Goal: Entertainment & Leisure: Consume media (video, audio)

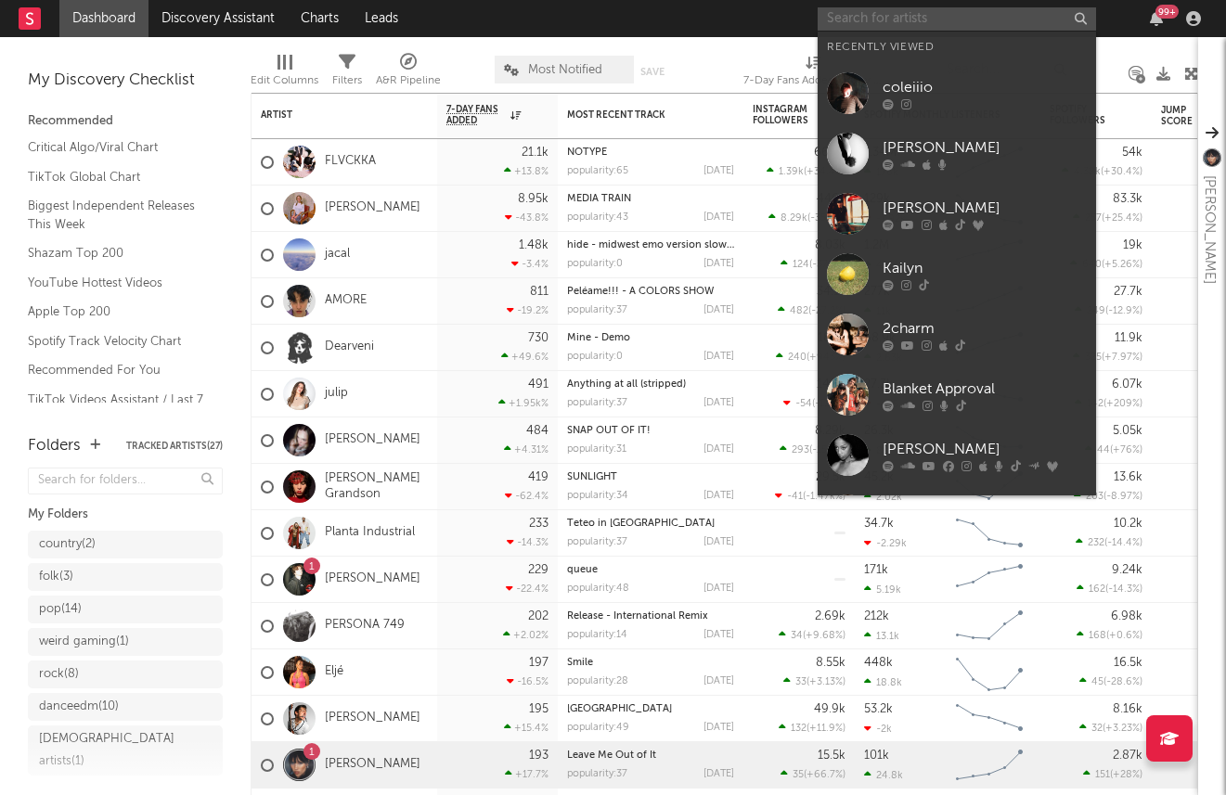
click at [919, 9] on input "text" at bounding box center [957, 18] width 278 height 23
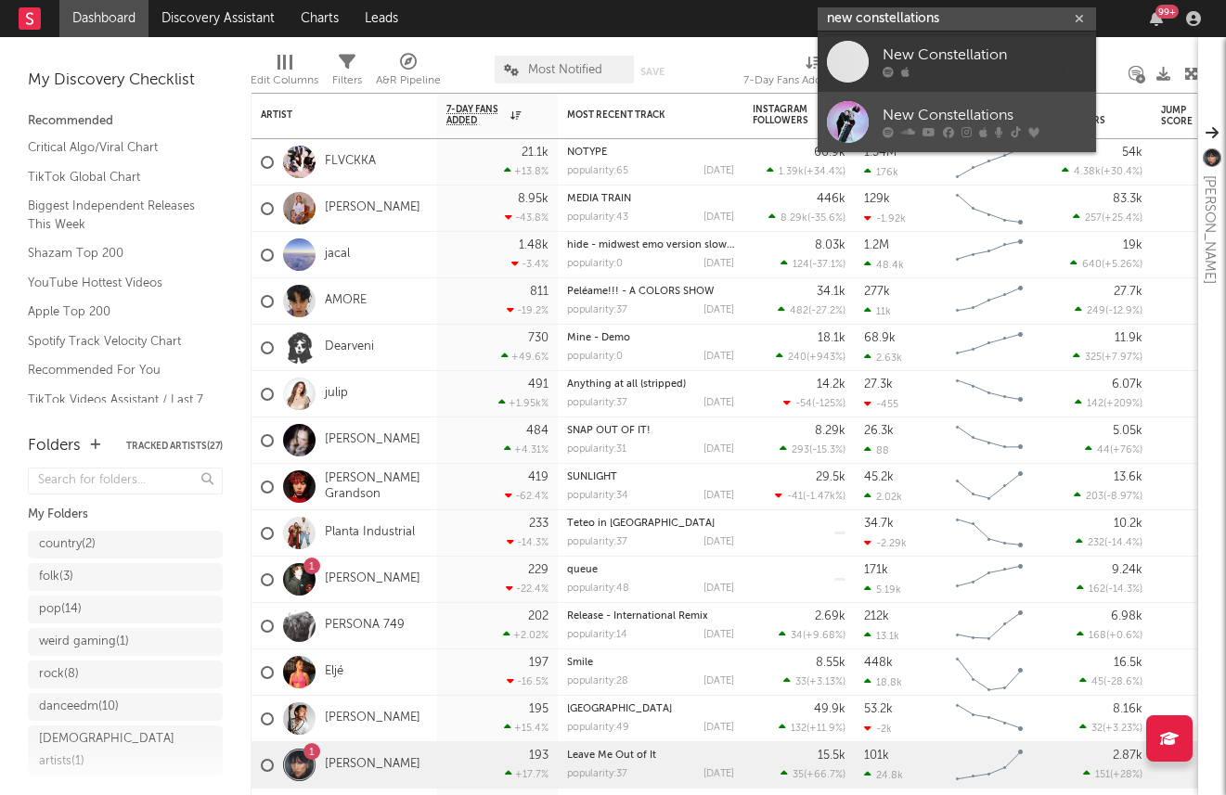
type input "new constellations"
click at [922, 122] on div "New Constellations" at bounding box center [985, 116] width 204 height 22
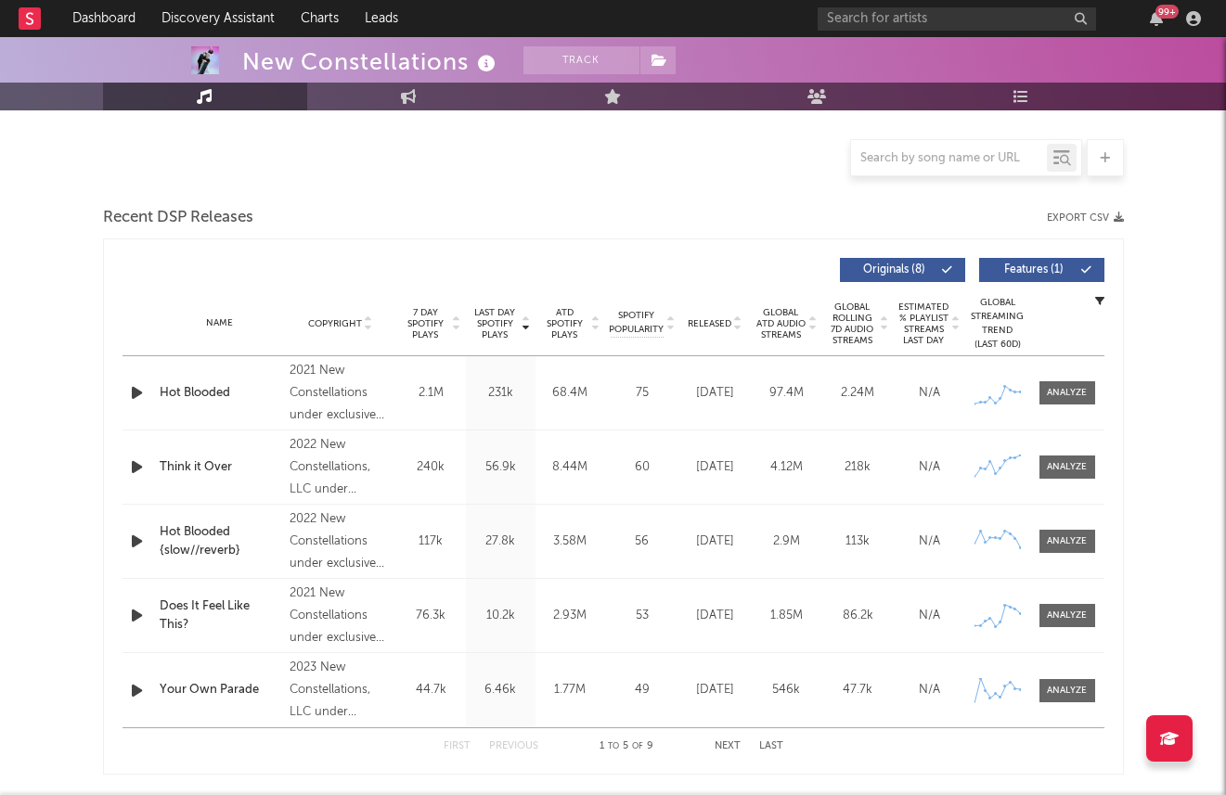
select select "6m"
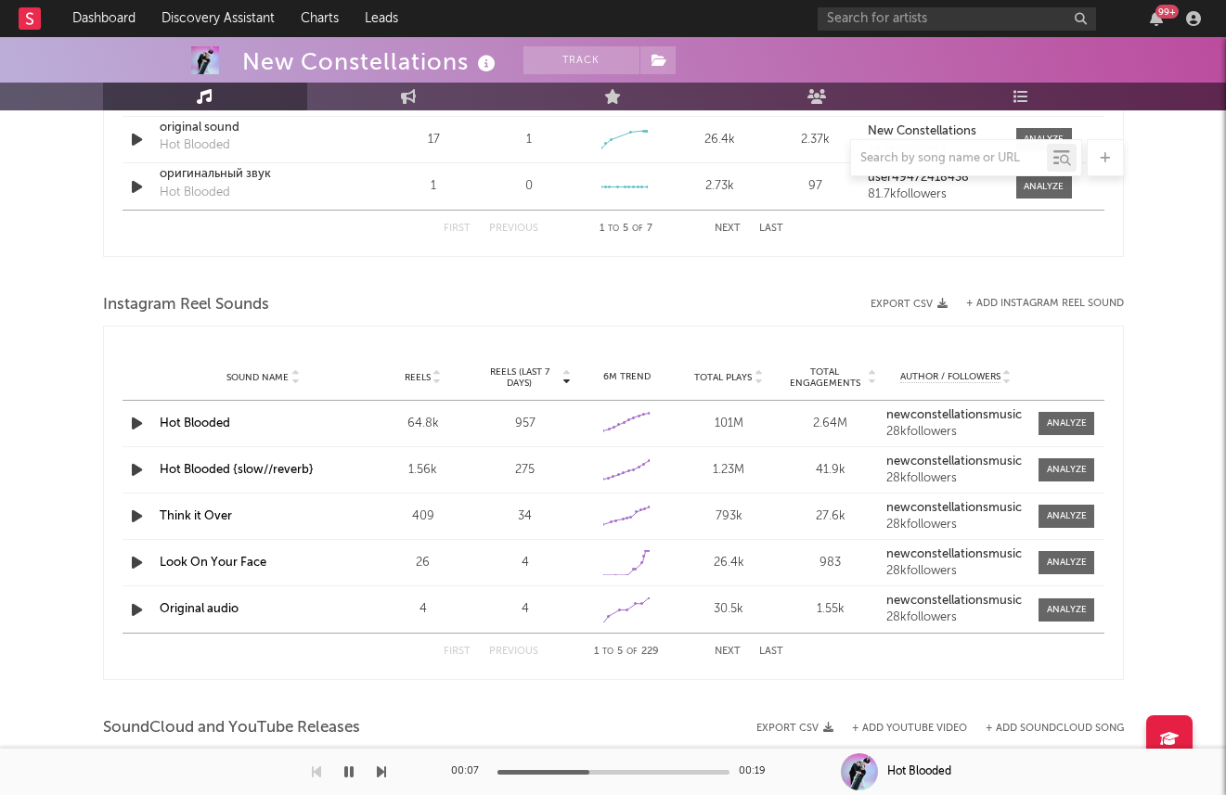
scroll to position [1551, 0]
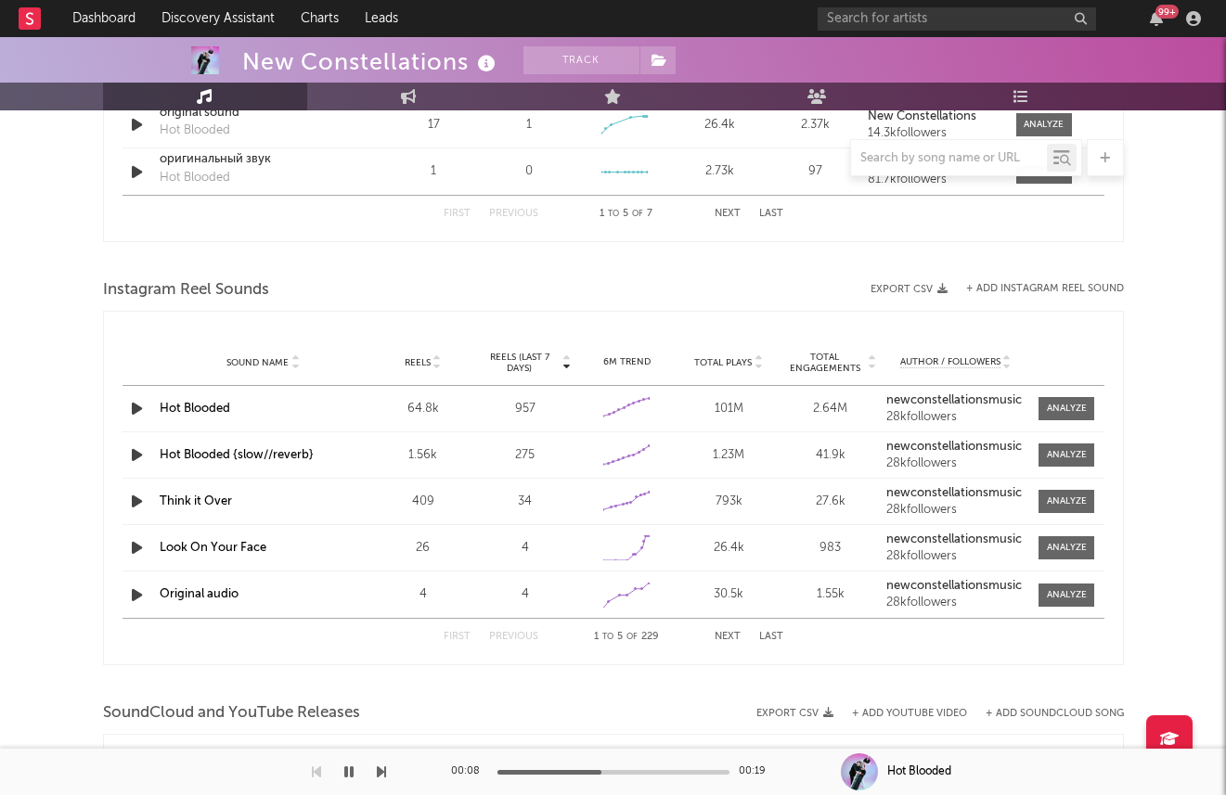
click at [133, 407] on icon "button" at bounding box center [136, 408] width 19 height 23
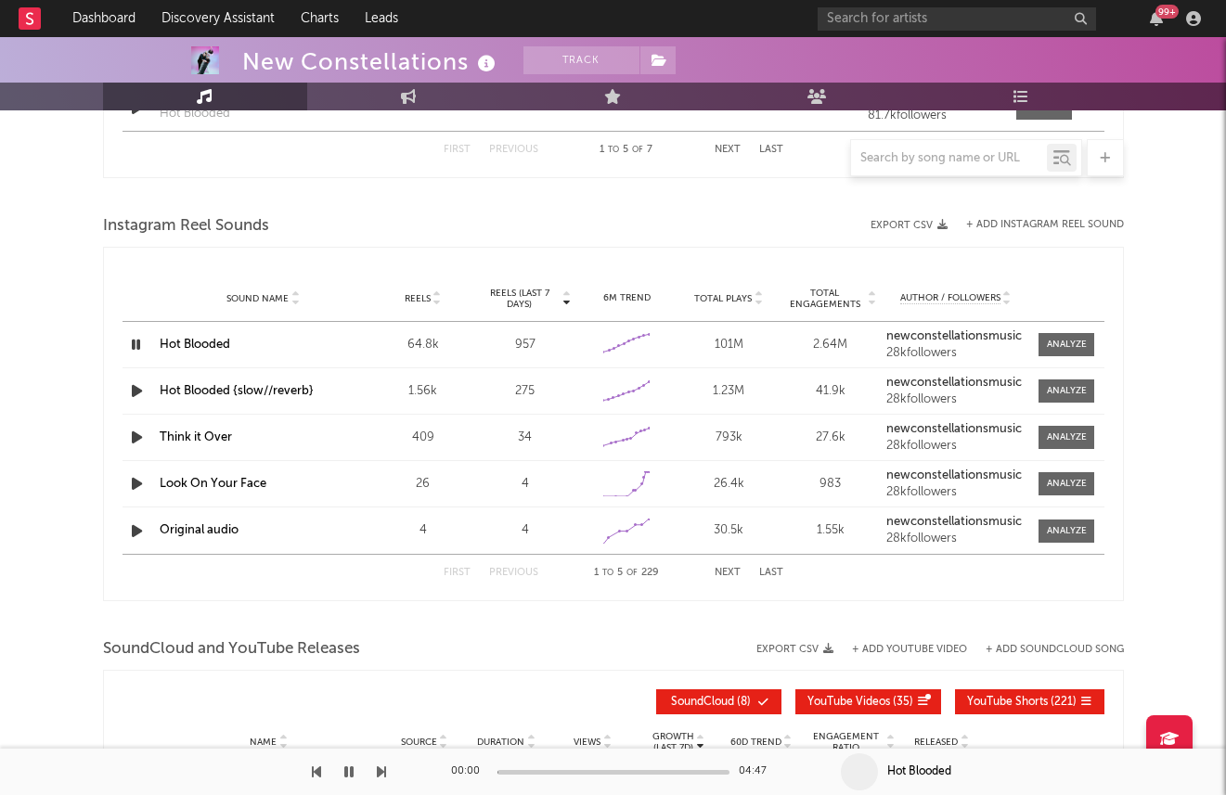
scroll to position [1545, 0]
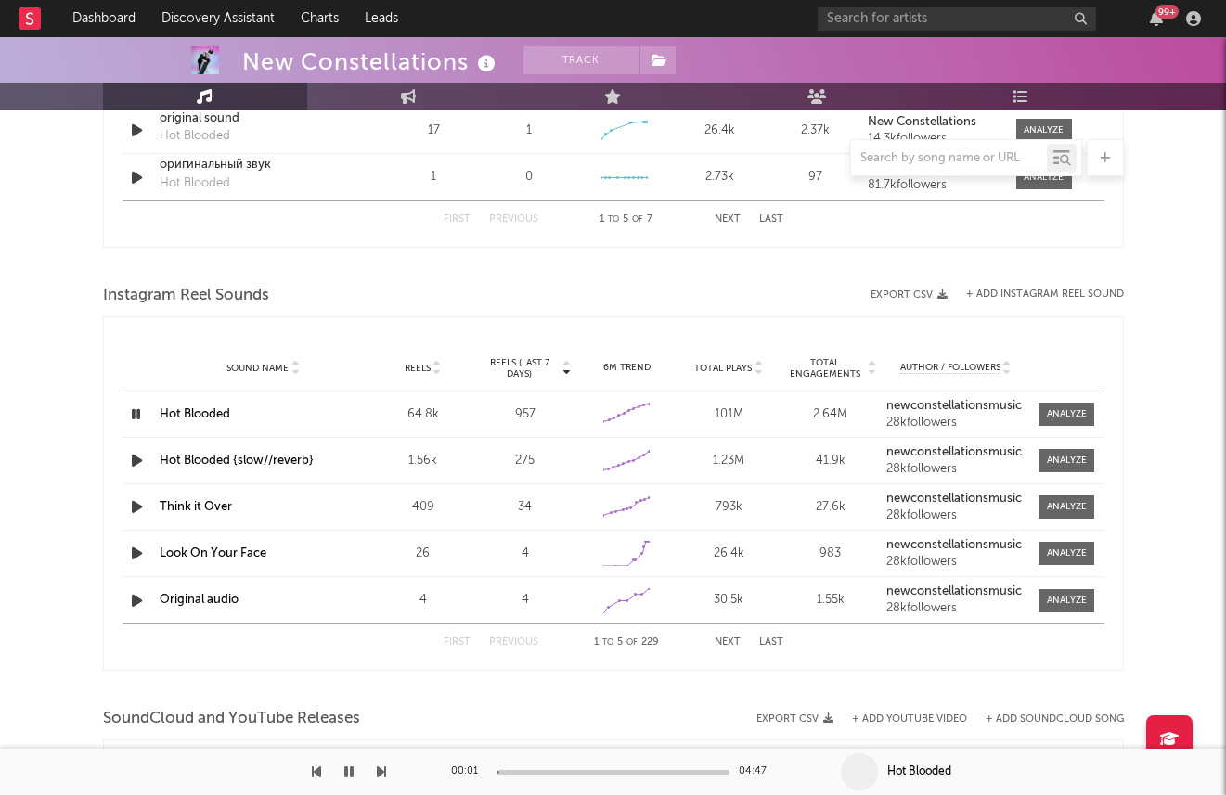
click at [134, 456] on icon "button" at bounding box center [136, 460] width 19 height 23
click at [135, 417] on icon "button" at bounding box center [136, 414] width 19 height 23
click at [541, 766] on div "00:01 04:47" at bounding box center [613, 772] width 325 height 46
click at [557, 766] on div "00:01 04:47" at bounding box center [613, 772] width 325 height 46
click at [567, 772] on div at bounding box center [613, 772] width 232 height 5
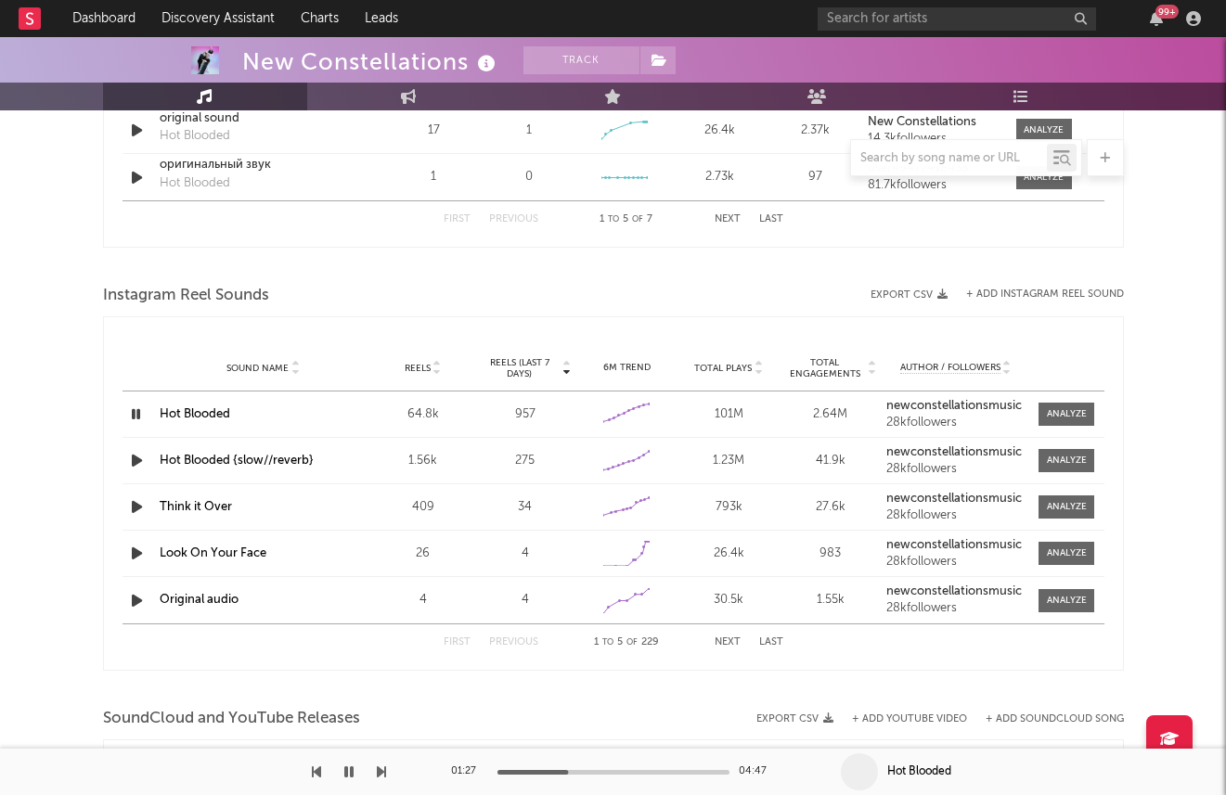
click at [631, 770] on div at bounding box center [613, 772] width 232 height 5
